Goal: Transaction & Acquisition: Obtain resource

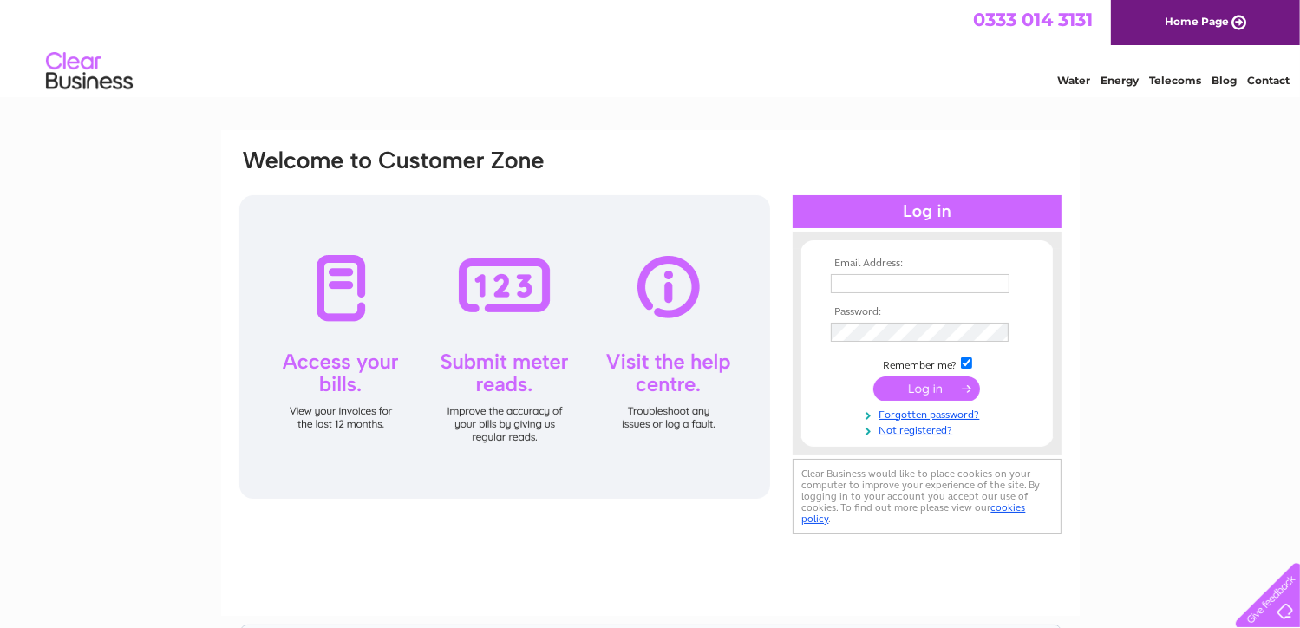
type input "accounts@wyliebisset.com"
click at [902, 385] on input "submit" at bounding box center [926, 388] width 107 height 24
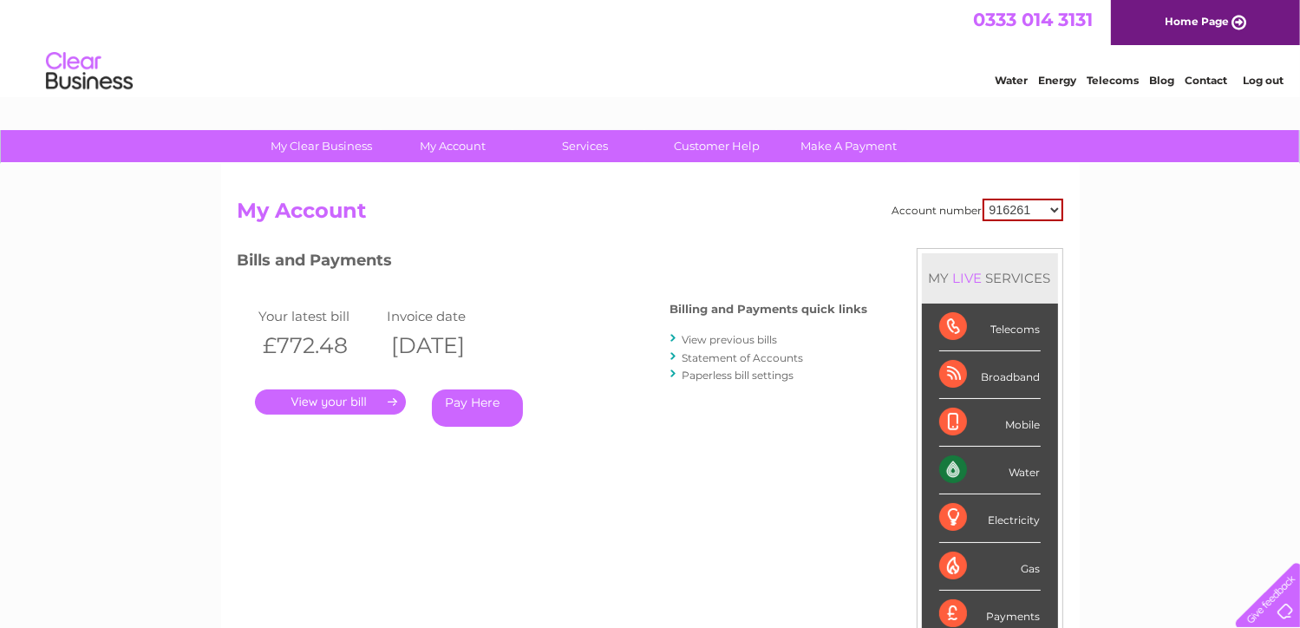
click at [1053, 211] on select "916261 30318537" at bounding box center [1022, 210] width 81 height 23
select select "30318537"
click at [982, 199] on select "916261 30318537" at bounding box center [1022, 210] width 81 height 23
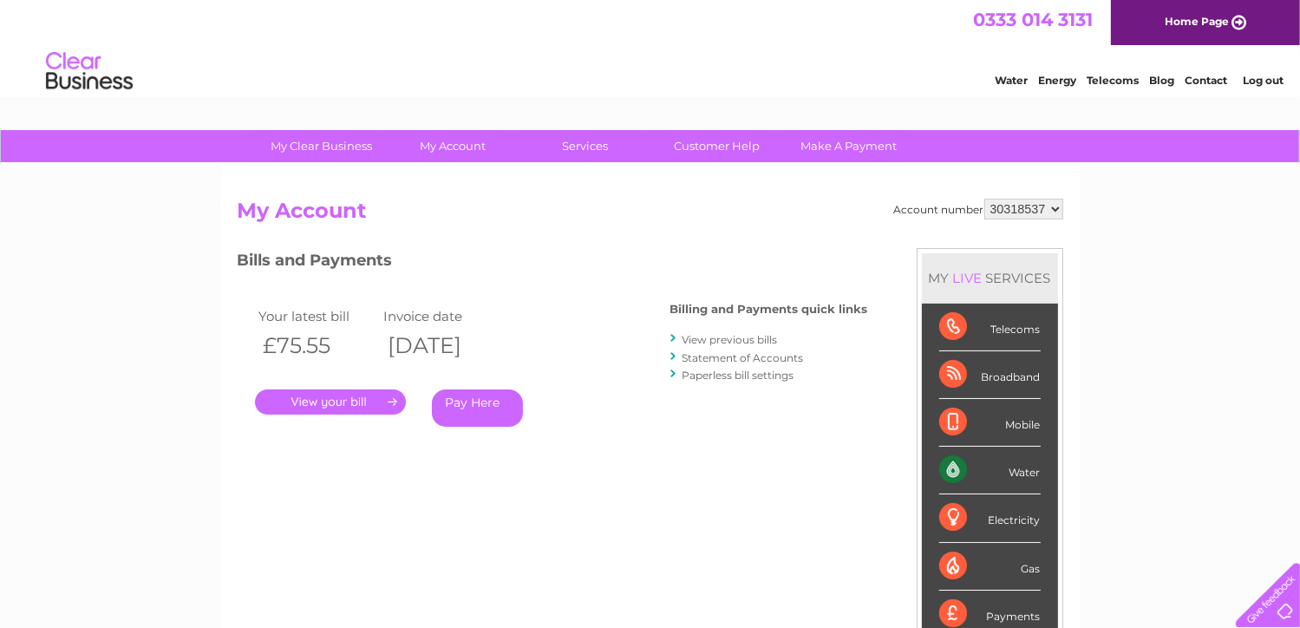
click at [294, 395] on link "." at bounding box center [330, 401] width 151 height 25
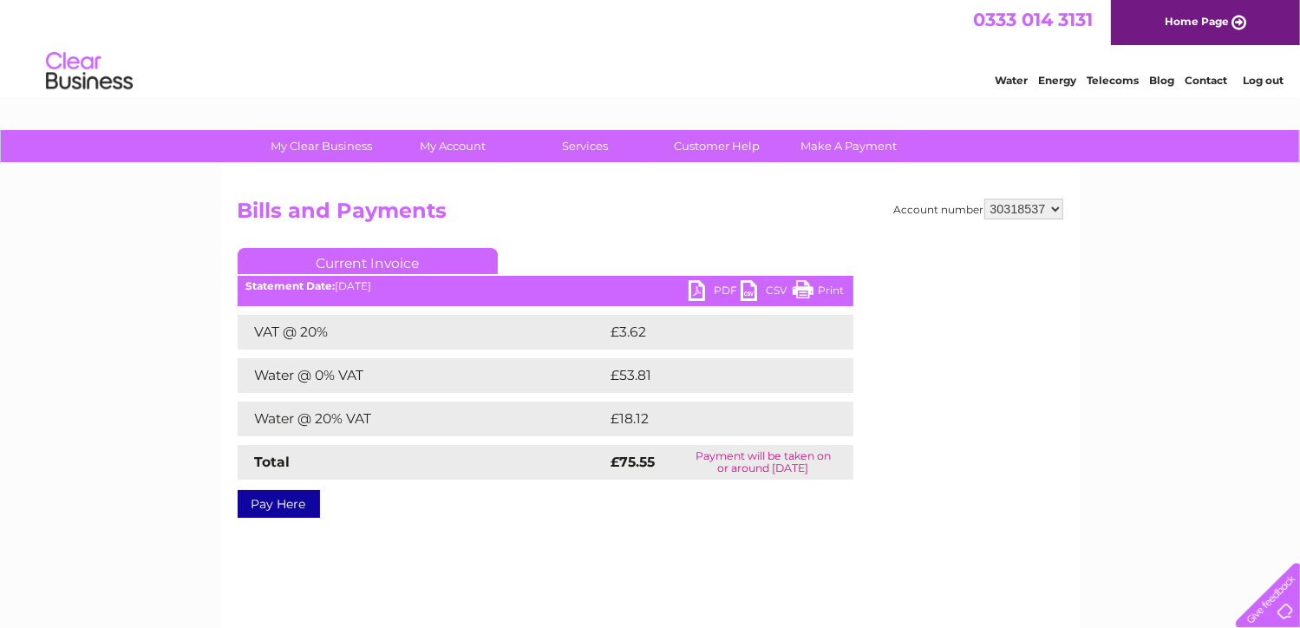
click at [720, 290] on link "PDF" at bounding box center [714, 292] width 52 height 25
click at [728, 291] on link "PDF" at bounding box center [714, 292] width 52 height 25
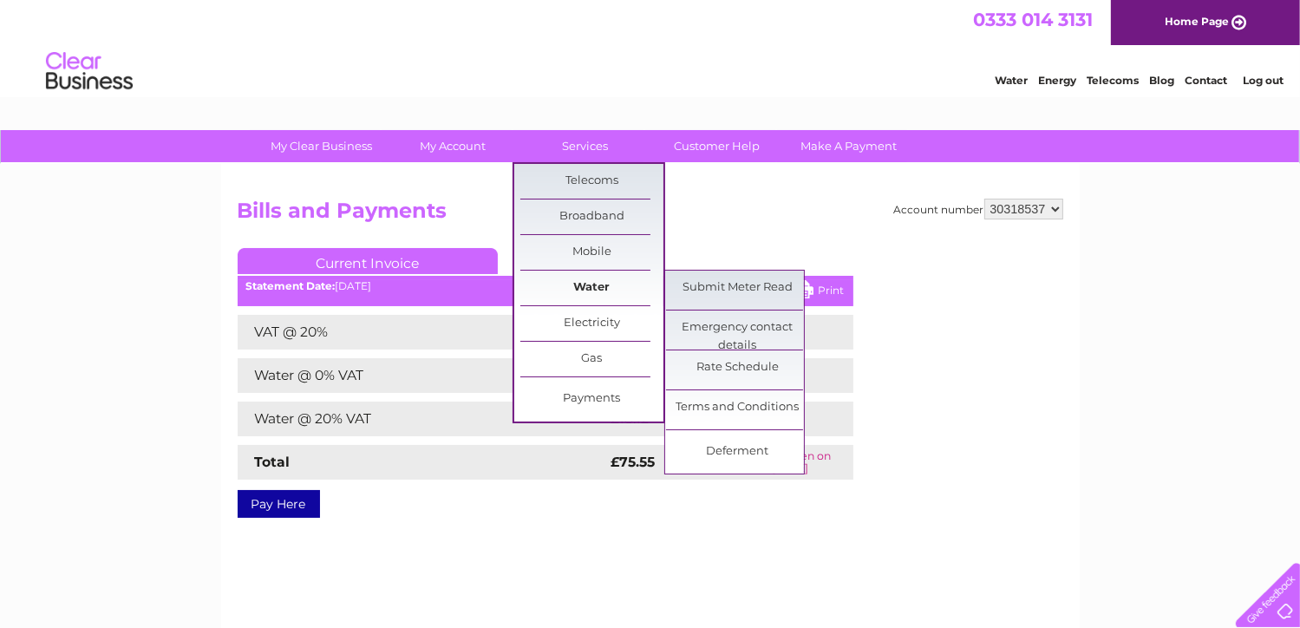
click at [602, 279] on link "Water" at bounding box center [591, 287] width 143 height 35
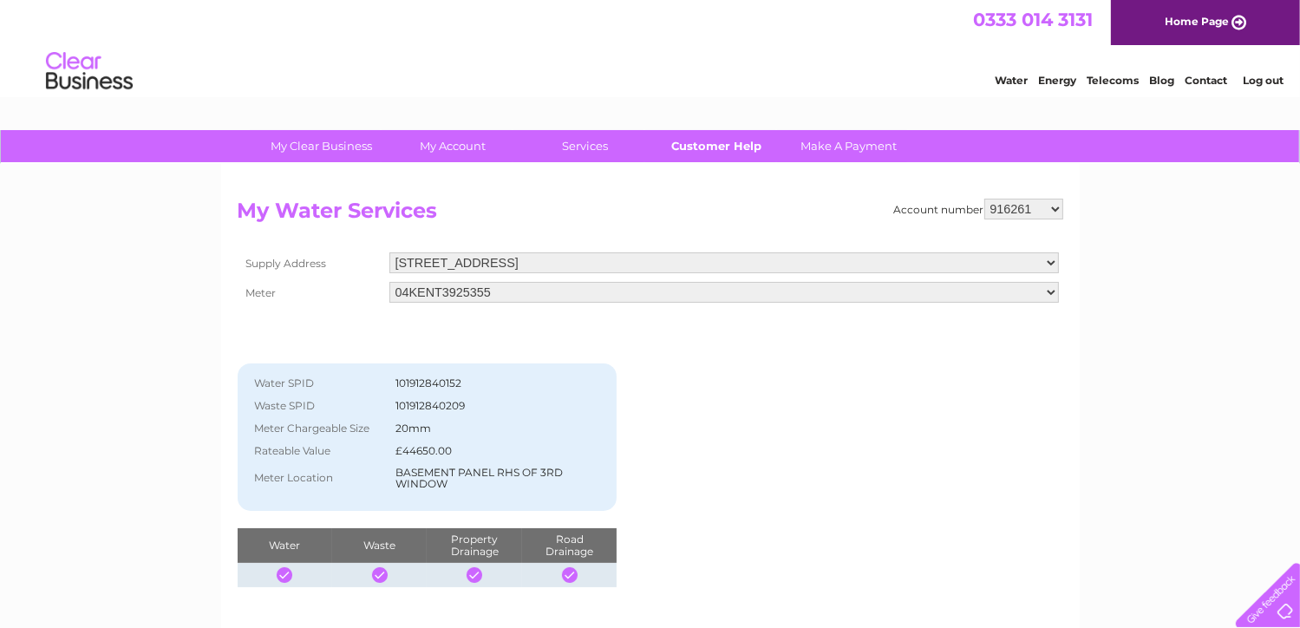
click at [724, 147] on link "Customer Help" at bounding box center [716, 146] width 143 height 32
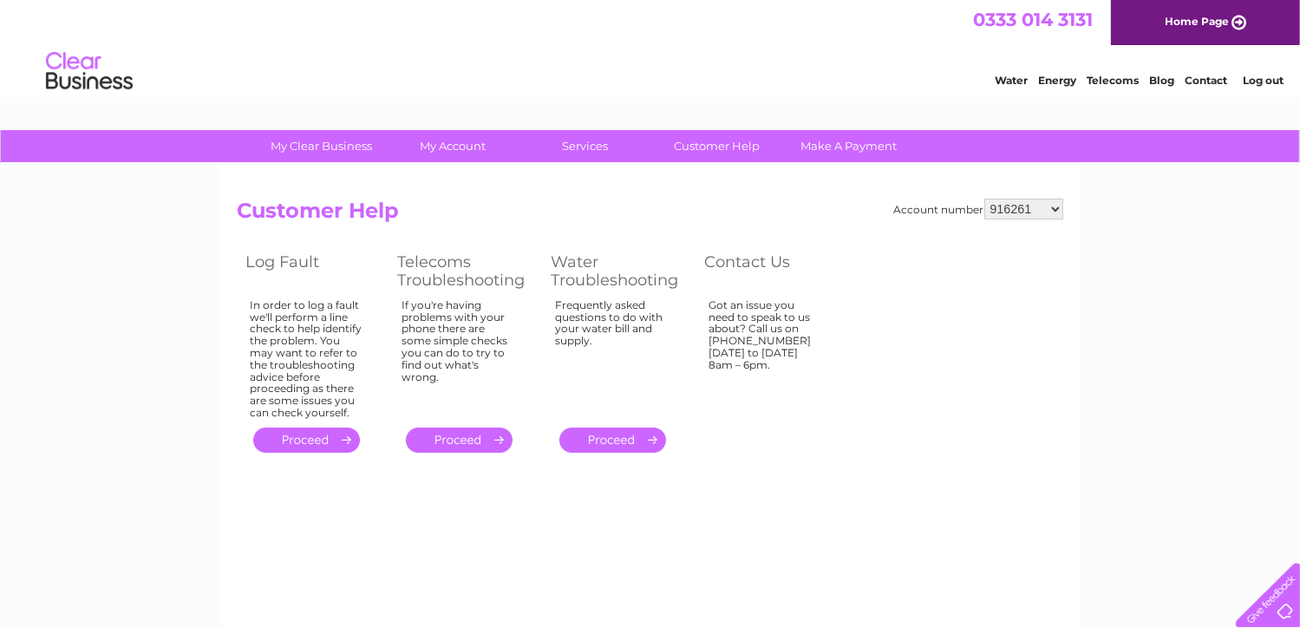
click at [1038, 200] on select "916261 30318537" at bounding box center [1023, 209] width 79 height 21
select select "30318537"
click at [984, 199] on select "916261 30318537" at bounding box center [1023, 209] width 79 height 21
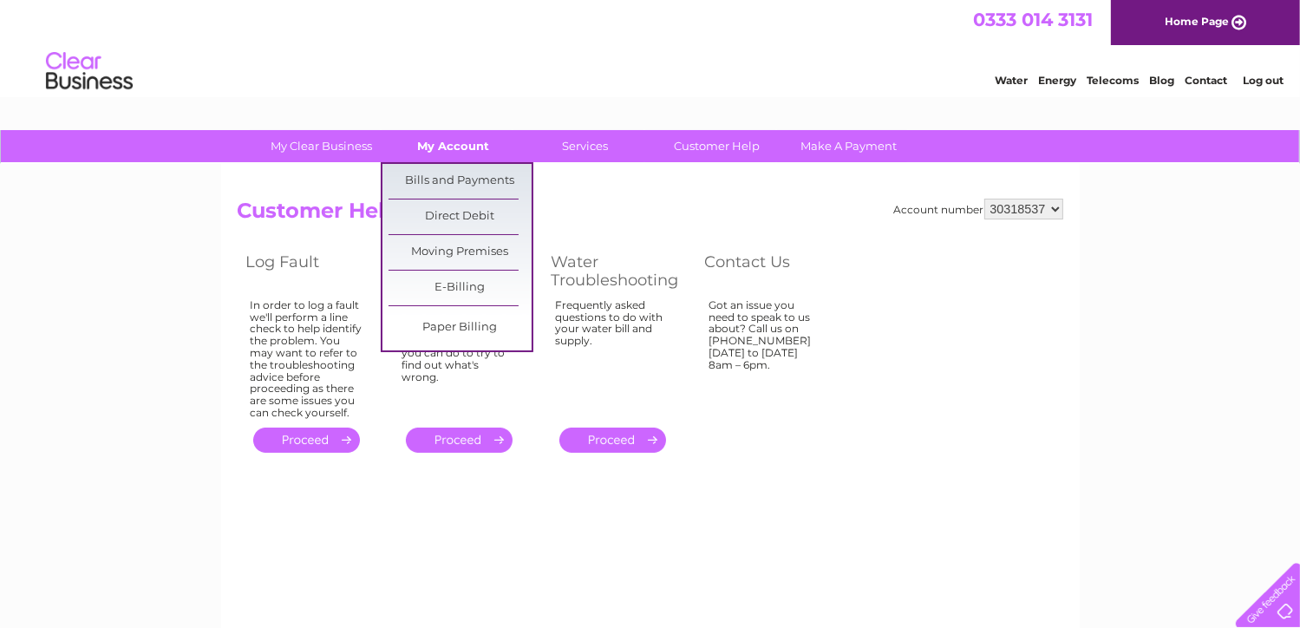
click at [463, 145] on link "My Account" at bounding box center [452, 146] width 143 height 32
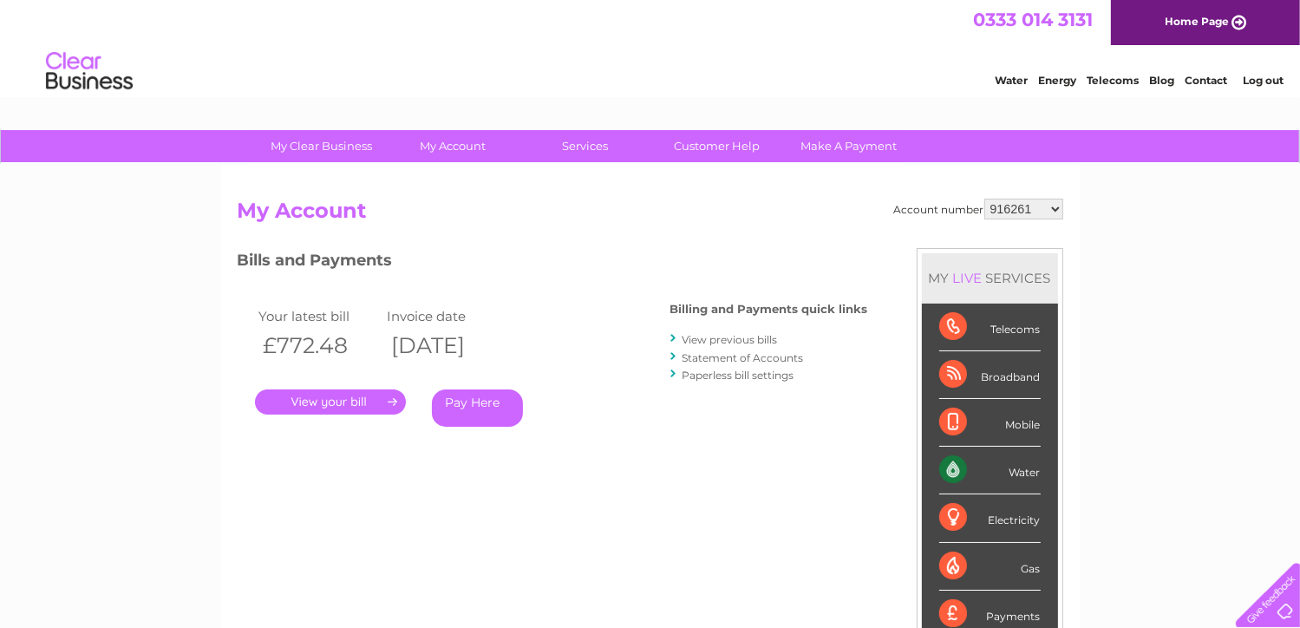
click at [1020, 212] on select "916261 30318537" at bounding box center [1023, 209] width 79 height 21
click at [984, 199] on select "916261 30318537" at bounding box center [1023, 209] width 79 height 21
click at [348, 401] on link "." at bounding box center [330, 401] width 151 height 25
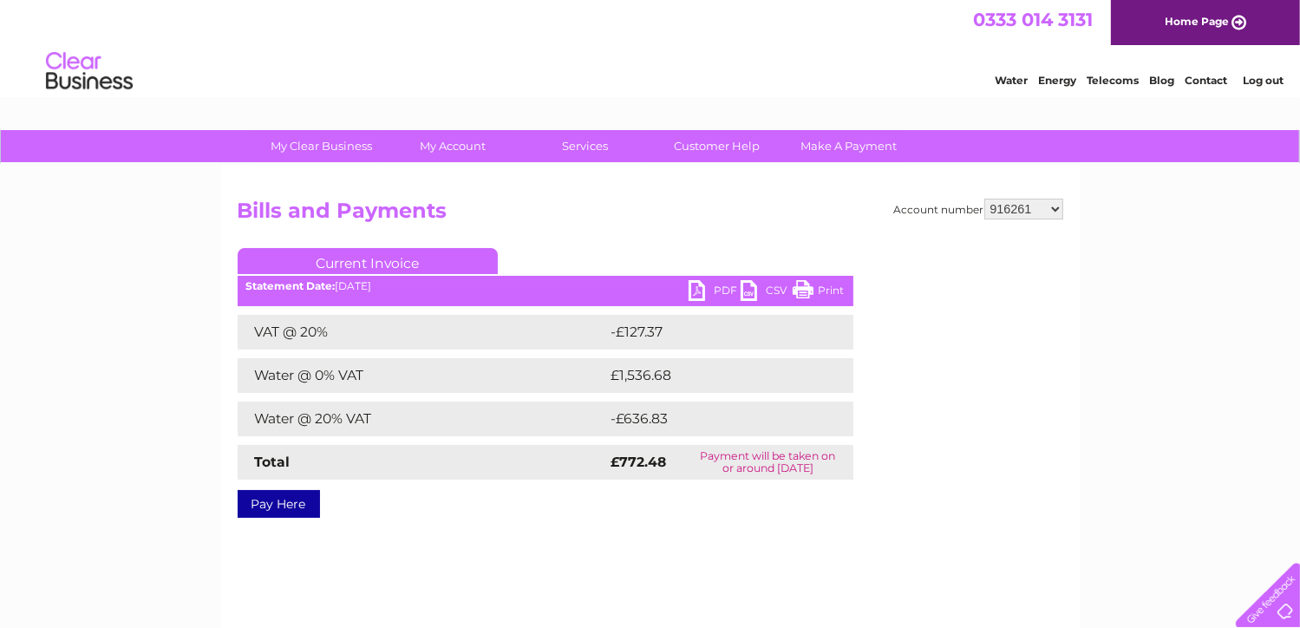
click at [728, 293] on link "PDF" at bounding box center [714, 292] width 52 height 25
click at [1026, 213] on select "916261 30318537" at bounding box center [1023, 209] width 79 height 21
select select "30318537"
click at [984, 199] on select "916261 30318537" at bounding box center [1023, 209] width 79 height 21
click at [1038, 210] on select "916261 30318537" at bounding box center [1023, 209] width 79 height 21
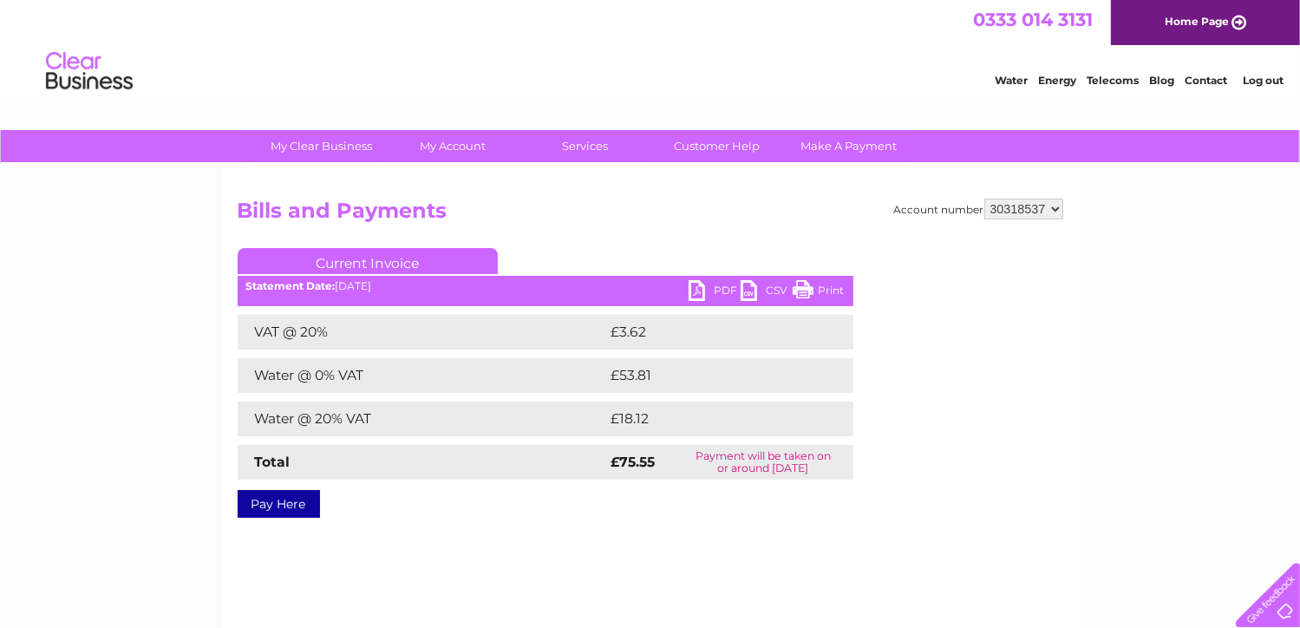
select select "916261"
click at [984, 199] on select "916261 30318537" at bounding box center [1023, 209] width 79 height 21
click at [718, 289] on link "PDF" at bounding box center [714, 292] width 52 height 25
click at [701, 287] on link "PDF" at bounding box center [714, 292] width 52 height 25
click at [1015, 207] on select "916261 30318537" at bounding box center [1023, 209] width 79 height 21
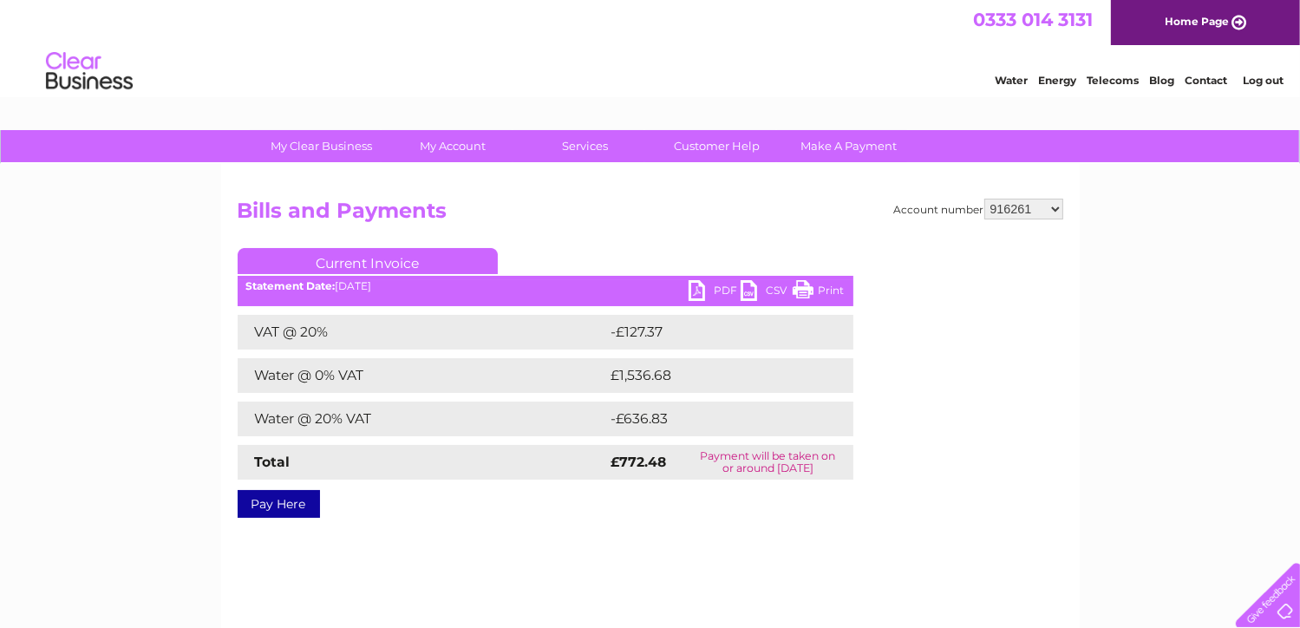
select select "30318537"
click at [984, 199] on select "916261 30318537" at bounding box center [1023, 209] width 79 height 21
click at [707, 289] on link "PDF" at bounding box center [714, 292] width 52 height 25
click at [707, 290] on link "PDF" at bounding box center [714, 292] width 52 height 25
click at [702, 282] on link "PDF" at bounding box center [714, 292] width 52 height 25
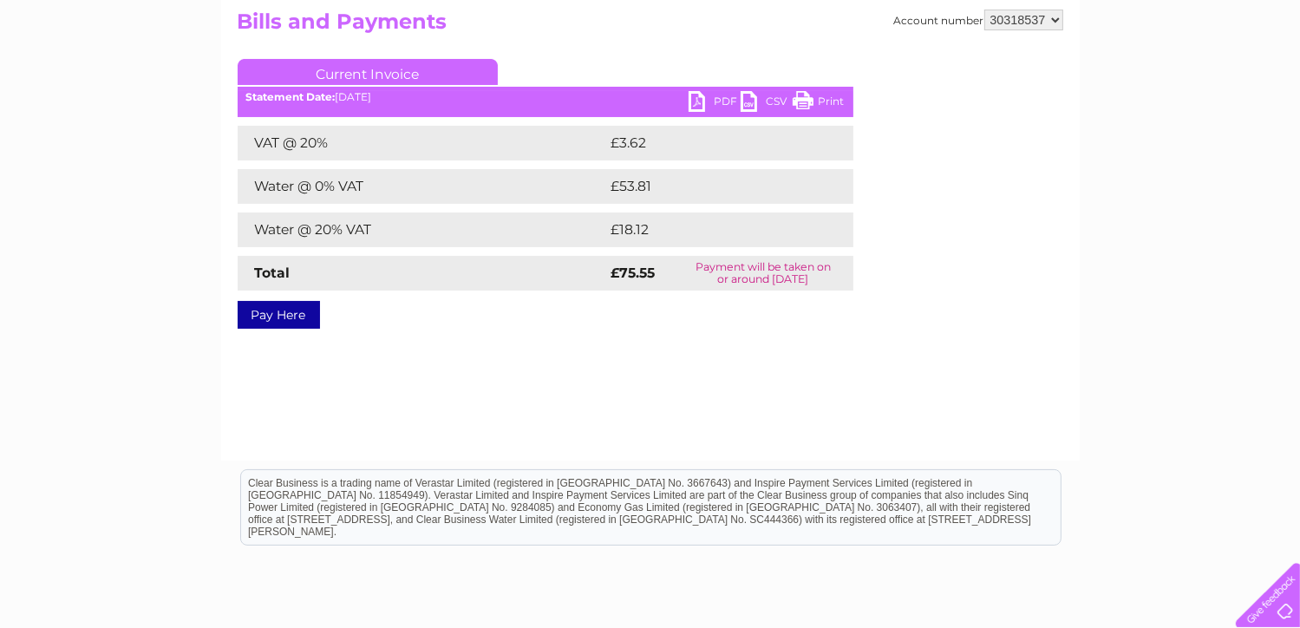
scroll to position [87, 0]
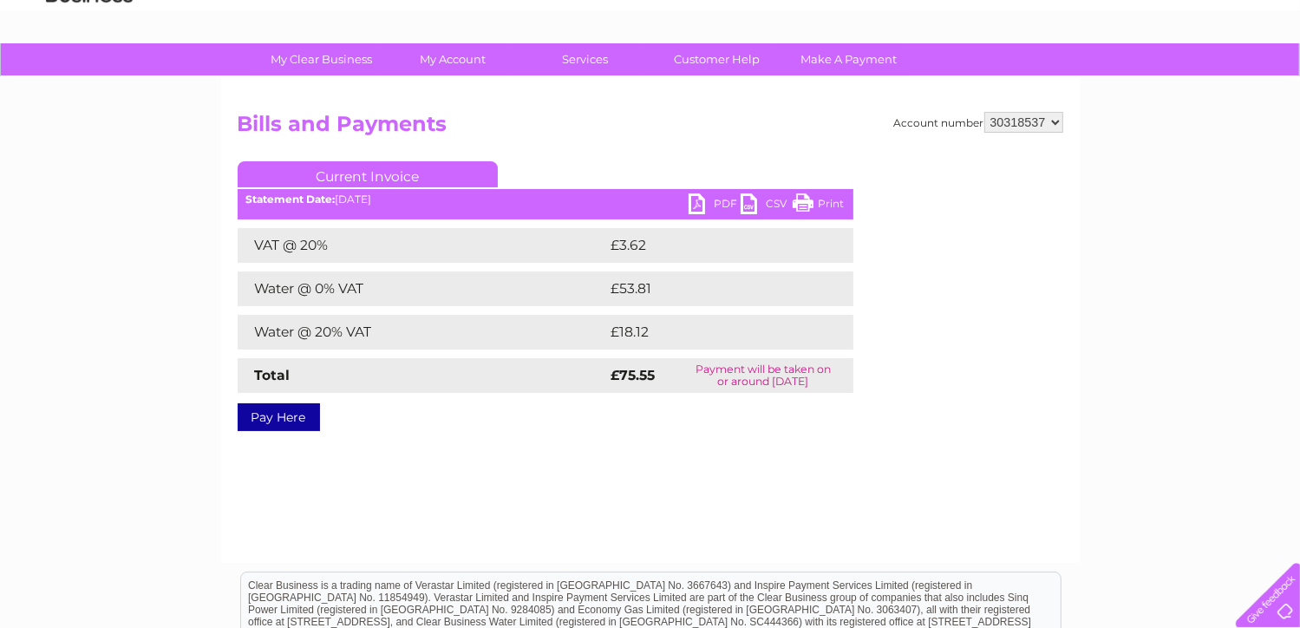
click at [720, 205] on link "PDF" at bounding box center [714, 205] width 52 height 25
